Goal: Information Seeking & Learning: Understand process/instructions

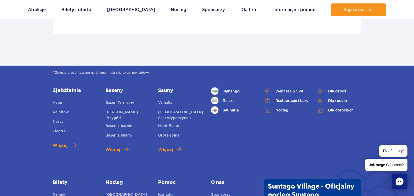
scroll to position [1959, 0]
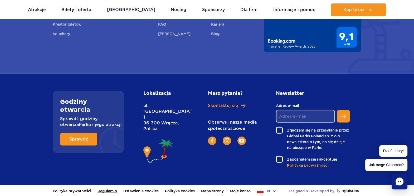
click at [114, 190] on link "Regulamin" at bounding box center [108, 191] width 20 height 12
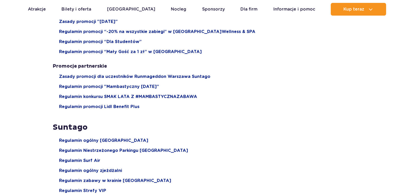
scroll to position [626, 0]
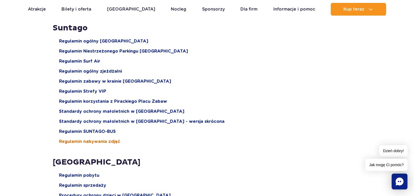
click at [95, 141] on span "Regulamin nabywania zdjęć" at bounding box center [89, 141] width 61 height 6
